Goal: Transaction & Acquisition: Book appointment/travel/reservation

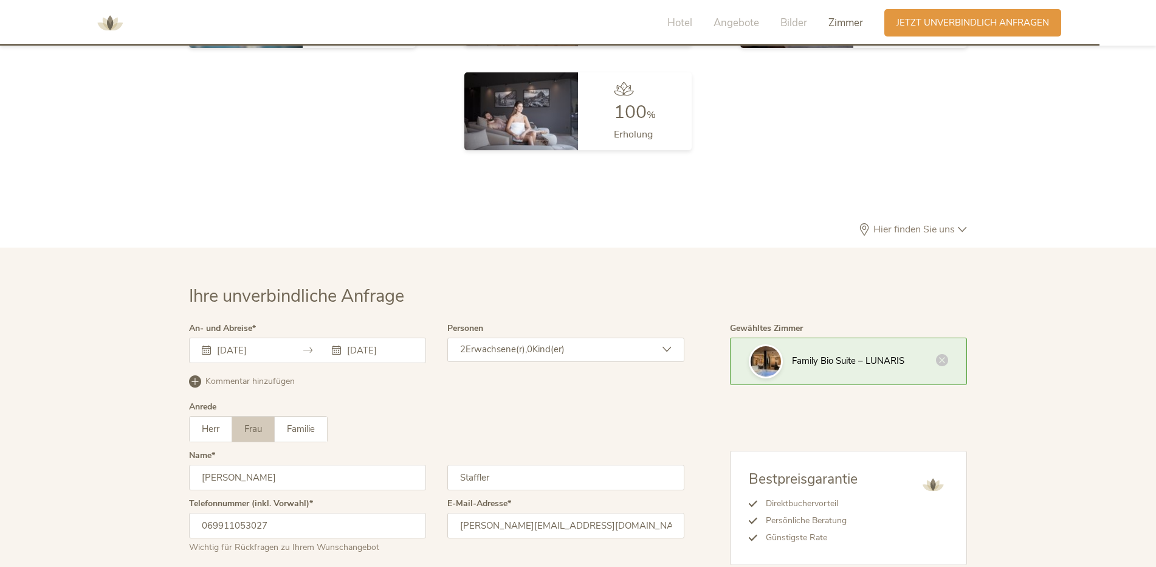
scroll to position [3527, 0]
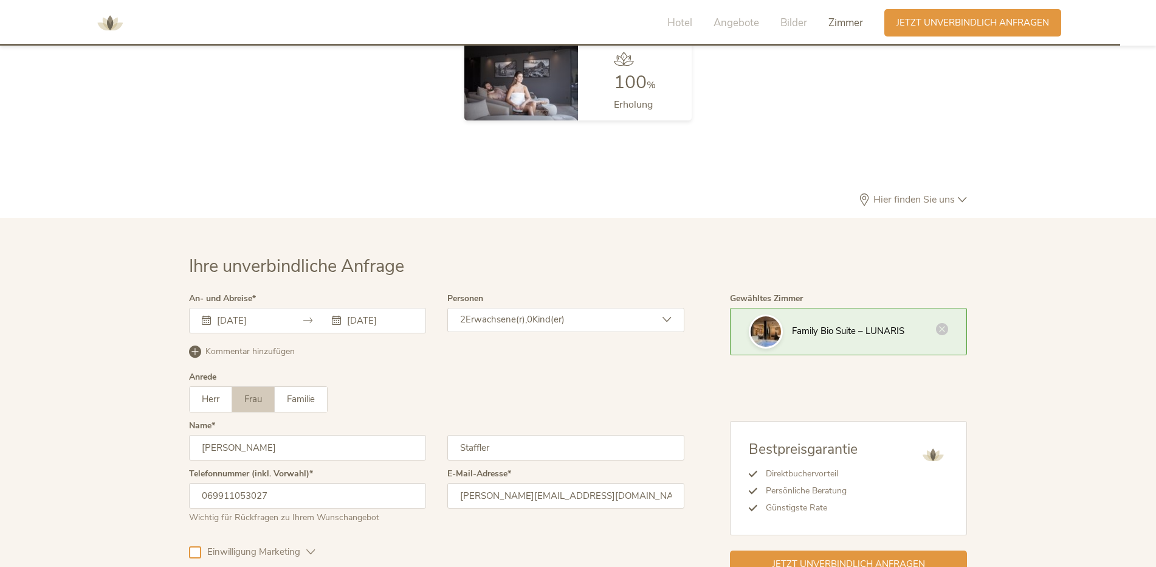
click at [945, 323] on icon at bounding box center [942, 329] width 12 height 12
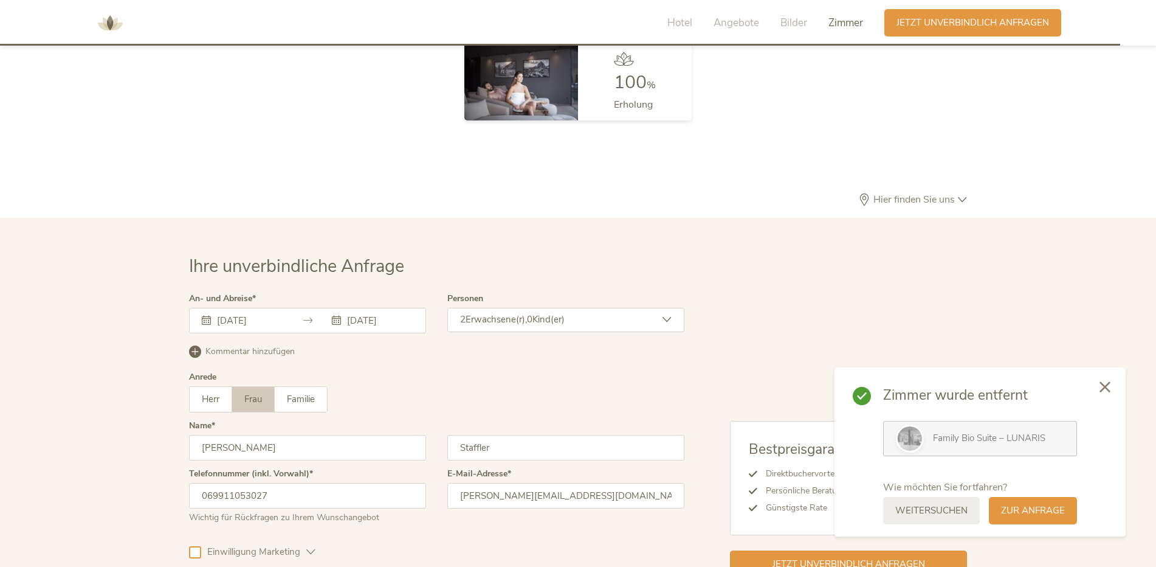
click at [1103, 387] on icon at bounding box center [1105, 386] width 11 height 11
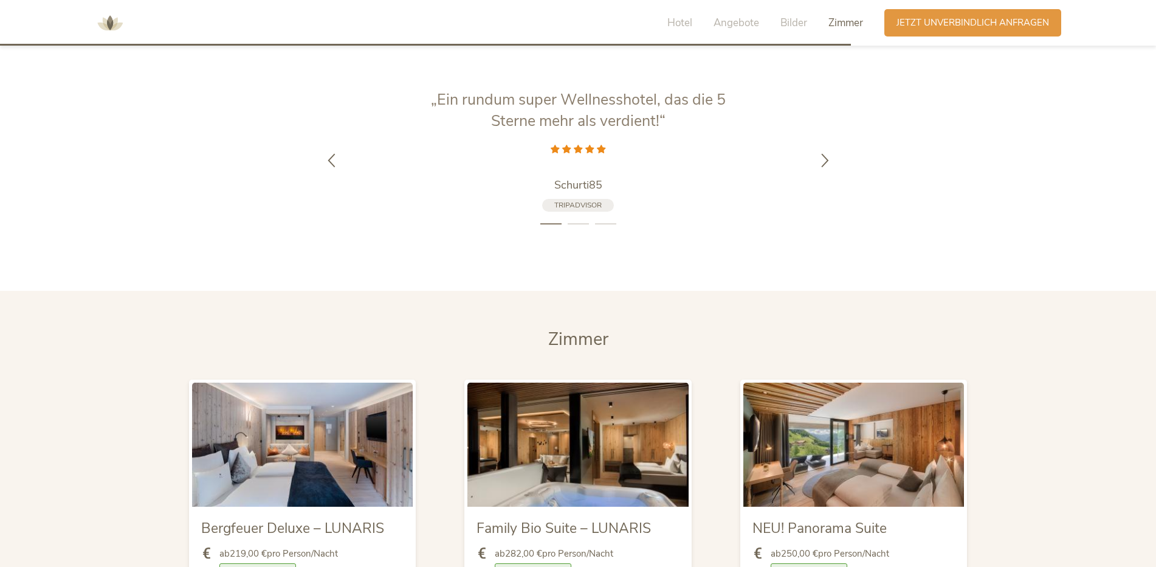
scroll to position [2666, 0]
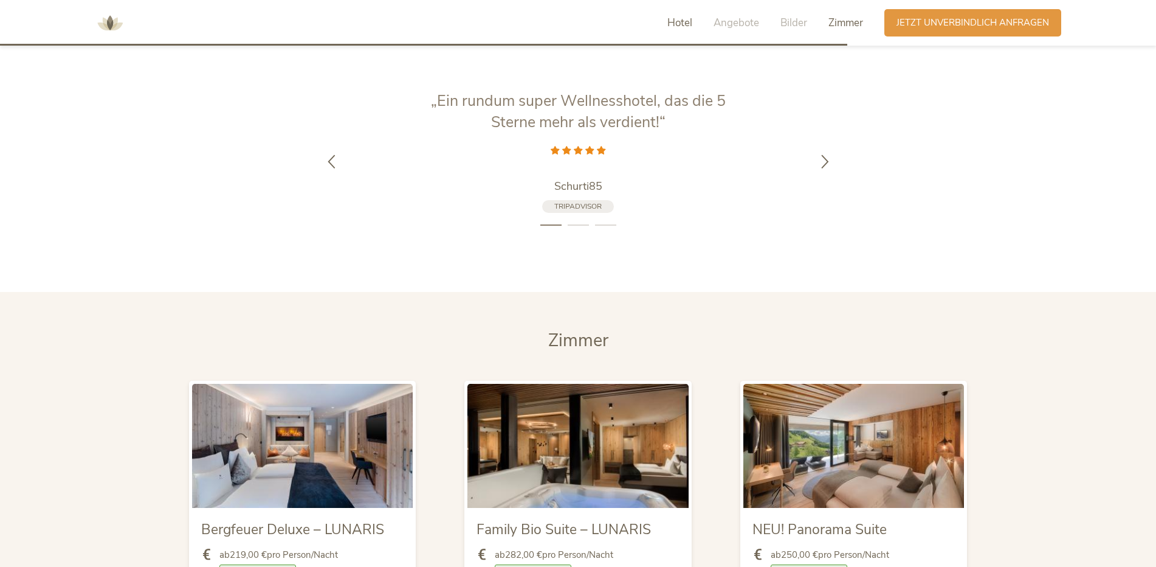
click at [671, 21] on span "Hotel" at bounding box center [679, 23] width 25 height 14
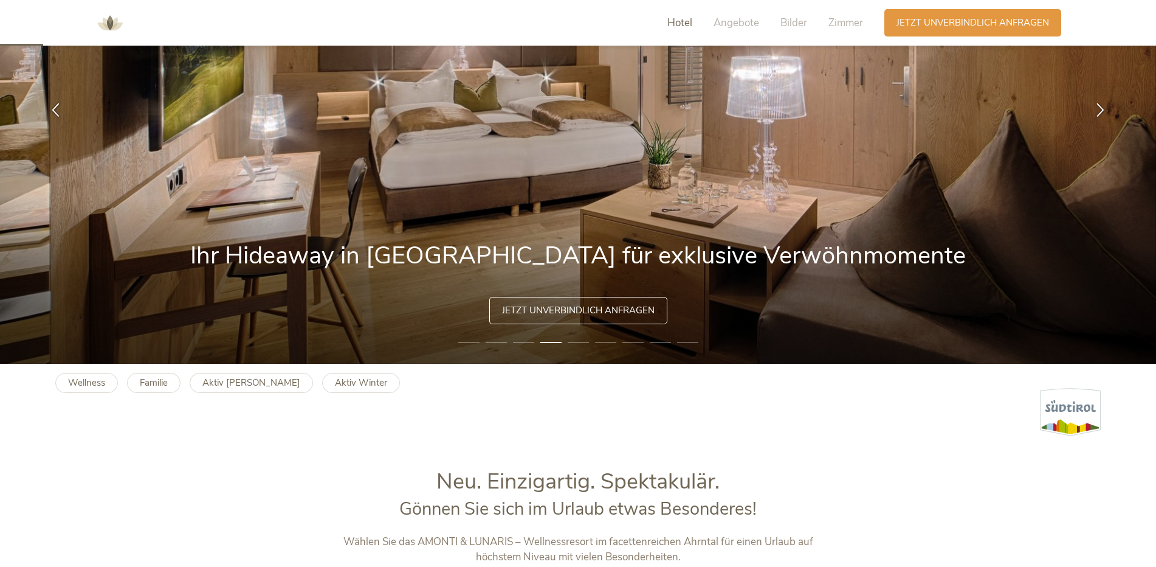
scroll to position [122, 0]
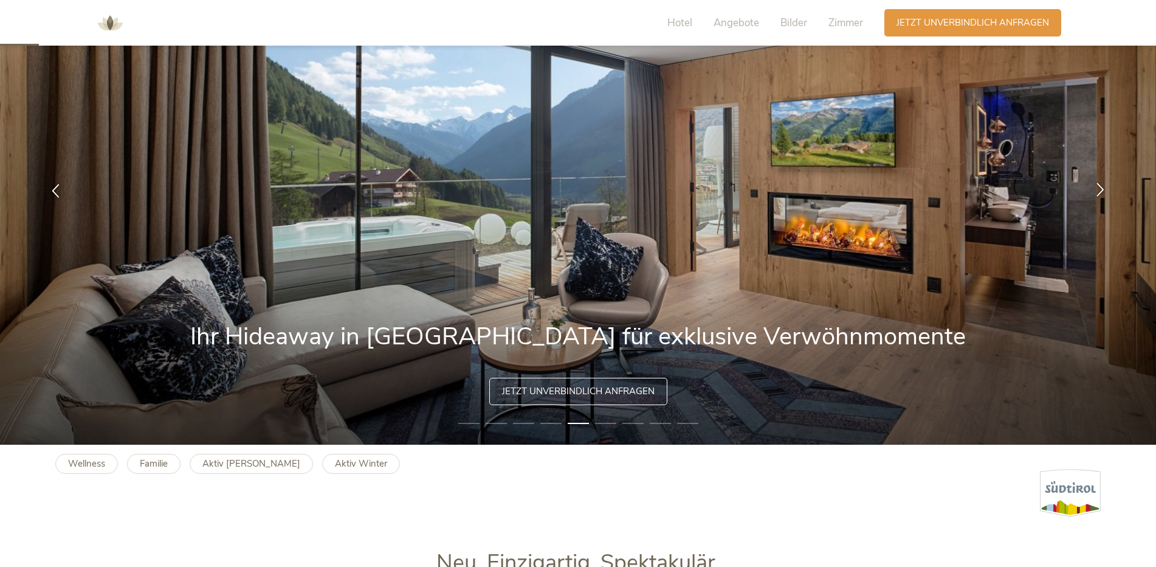
click at [1091, 187] on div at bounding box center [1100, 190] width 38 height 38
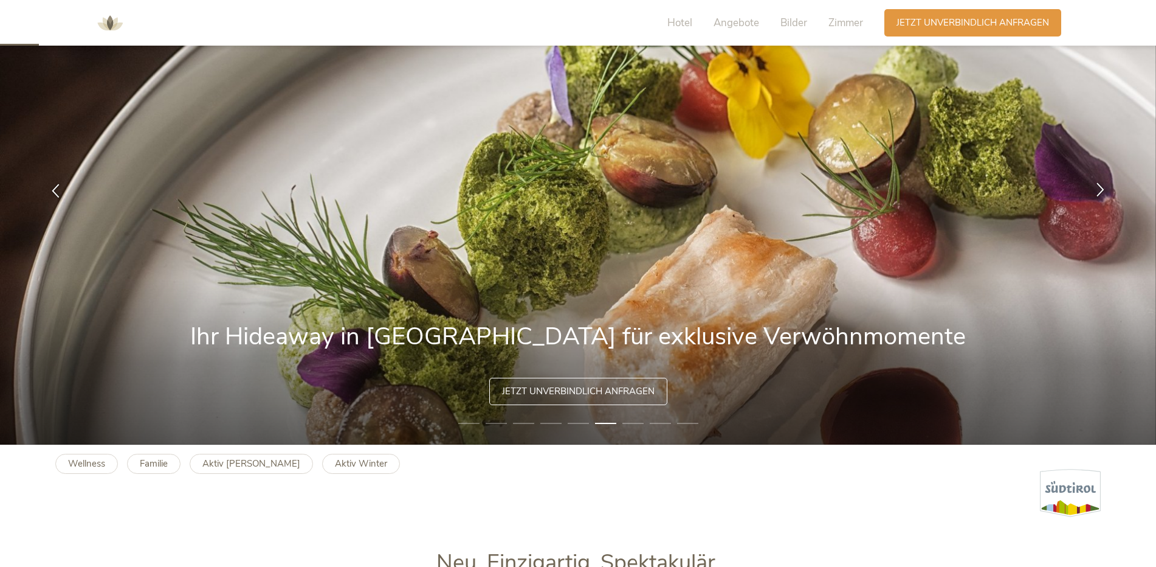
click at [1091, 187] on div at bounding box center [1100, 190] width 38 height 38
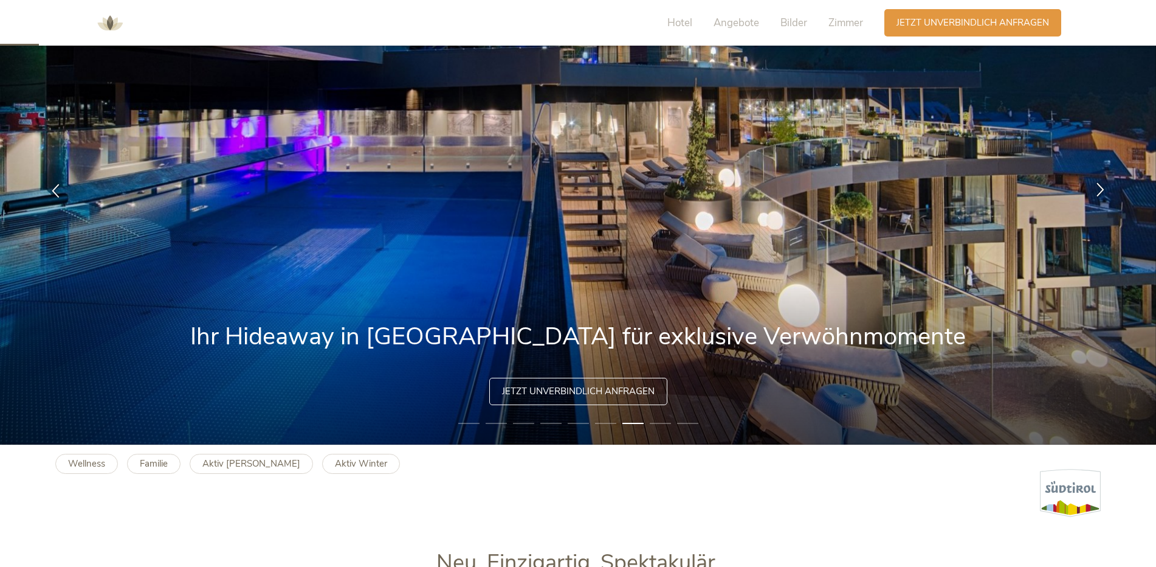
click at [1091, 187] on div at bounding box center [1100, 190] width 38 height 38
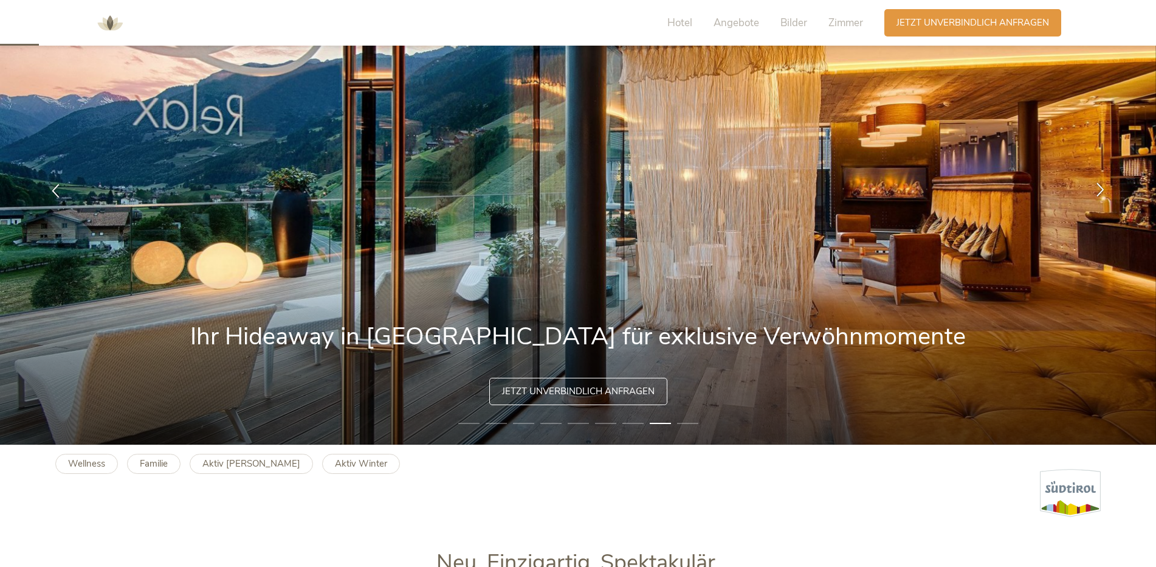
click at [1091, 187] on div at bounding box center [1100, 190] width 38 height 38
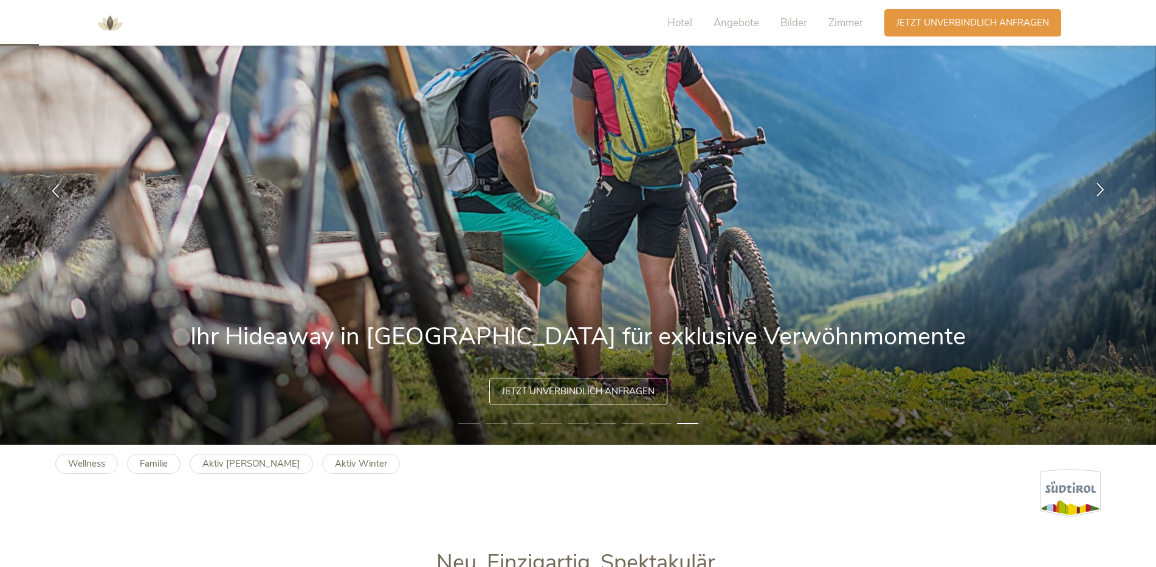
click at [1091, 187] on div at bounding box center [1100, 190] width 38 height 38
click at [1109, 184] on div at bounding box center [1100, 190] width 38 height 38
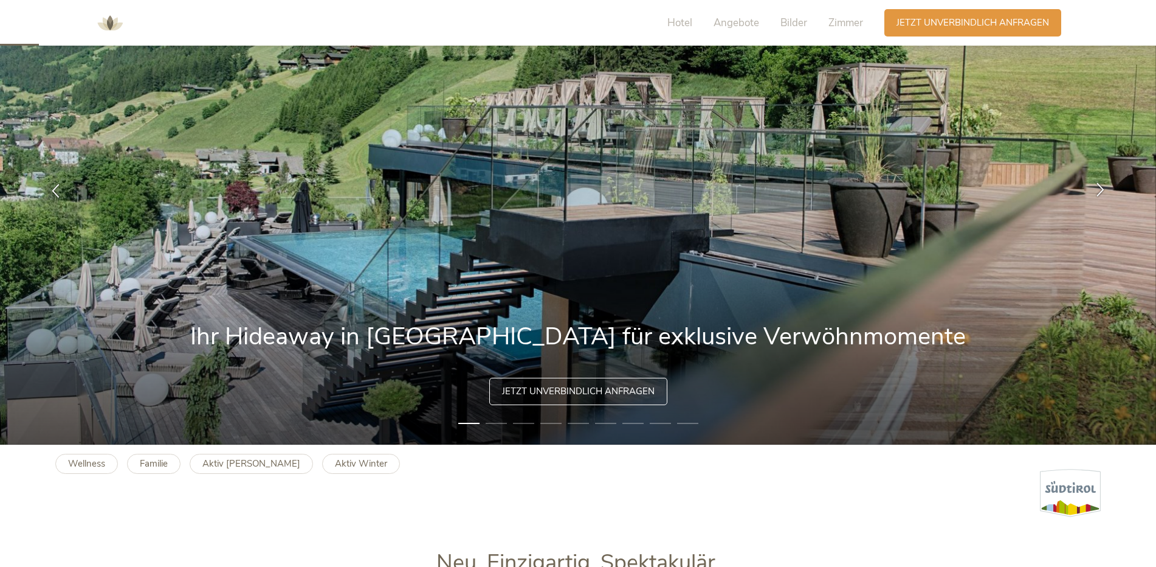
click at [1106, 184] on icon at bounding box center [1101, 189] width 14 height 14
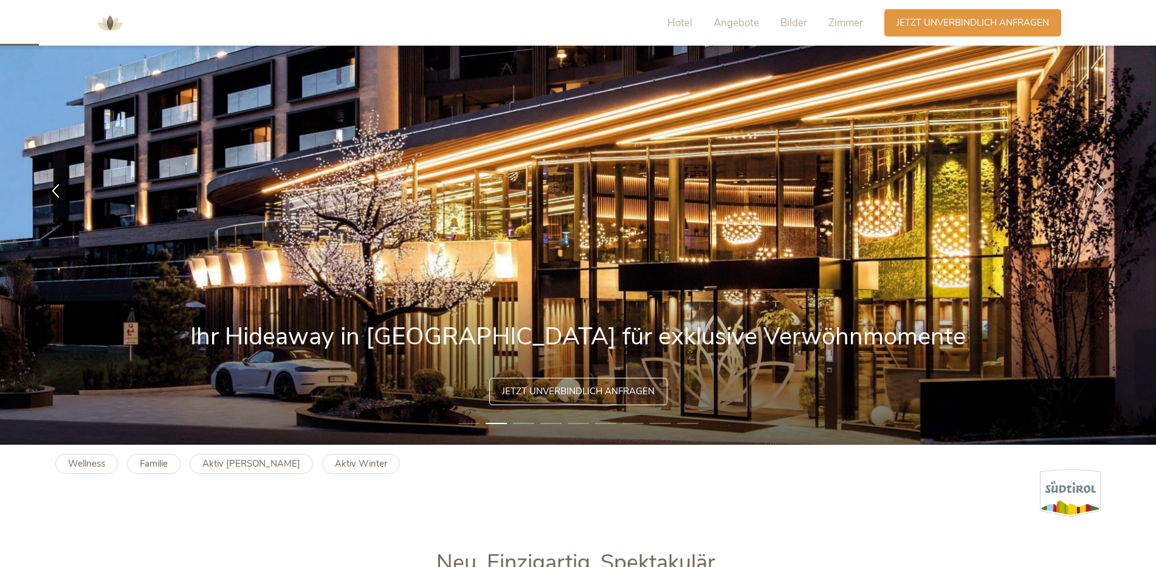
click at [1106, 184] on icon at bounding box center [1101, 189] width 14 height 14
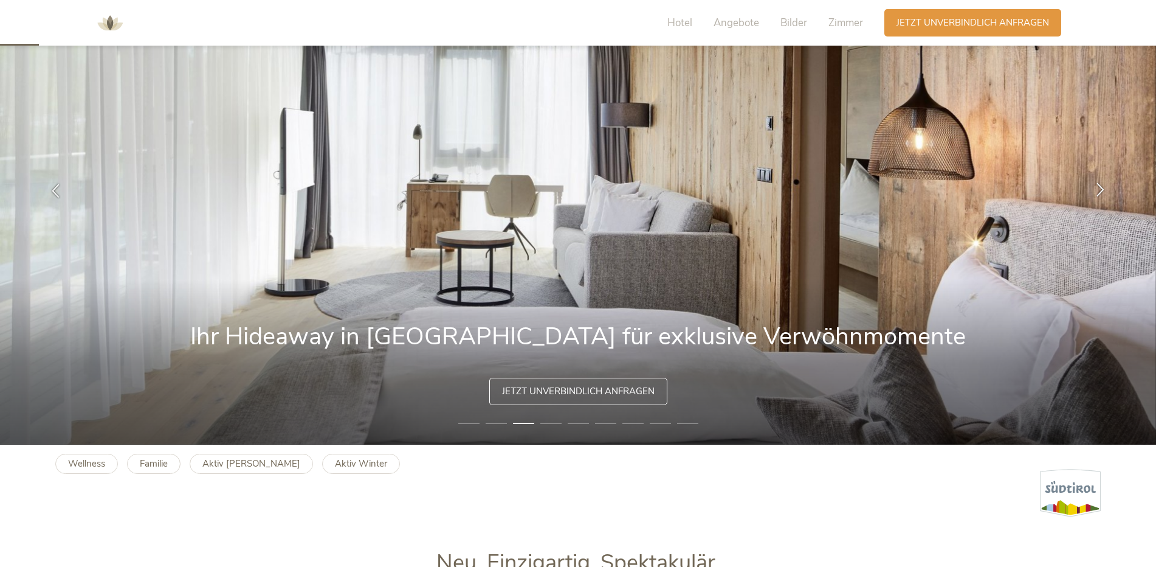
click at [1106, 184] on icon at bounding box center [1101, 189] width 14 height 14
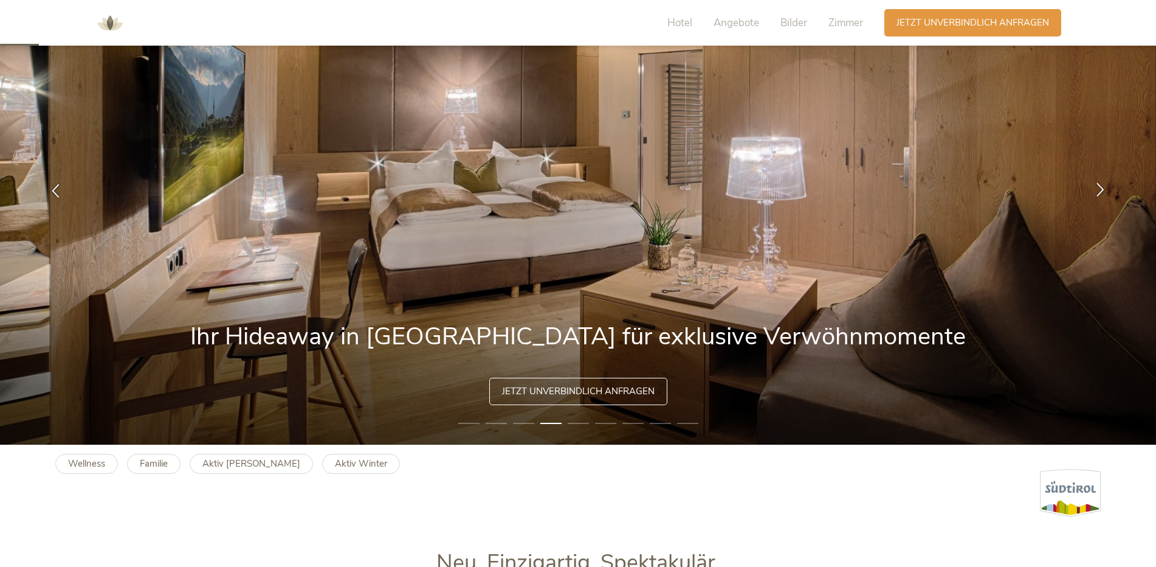
click at [1106, 184] on icon at bounding box center [1101, 189] width 14 height 14
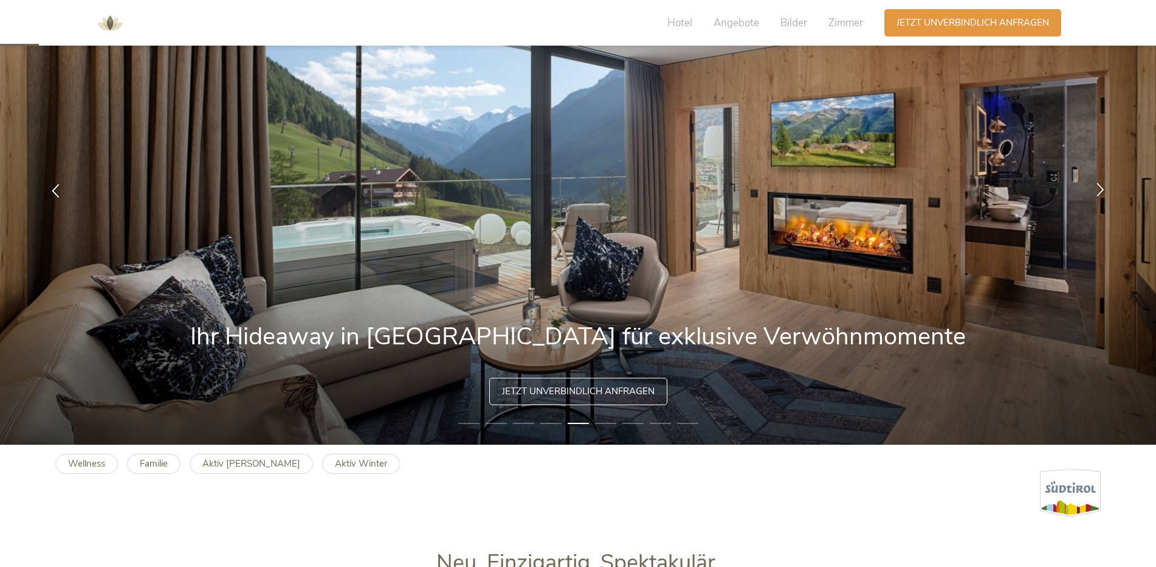
click at [1106, 184] on icon at bounding box center [1101, 189] width 14 height 14
